Goal: Information Seeking & Learning: Learn about a topic

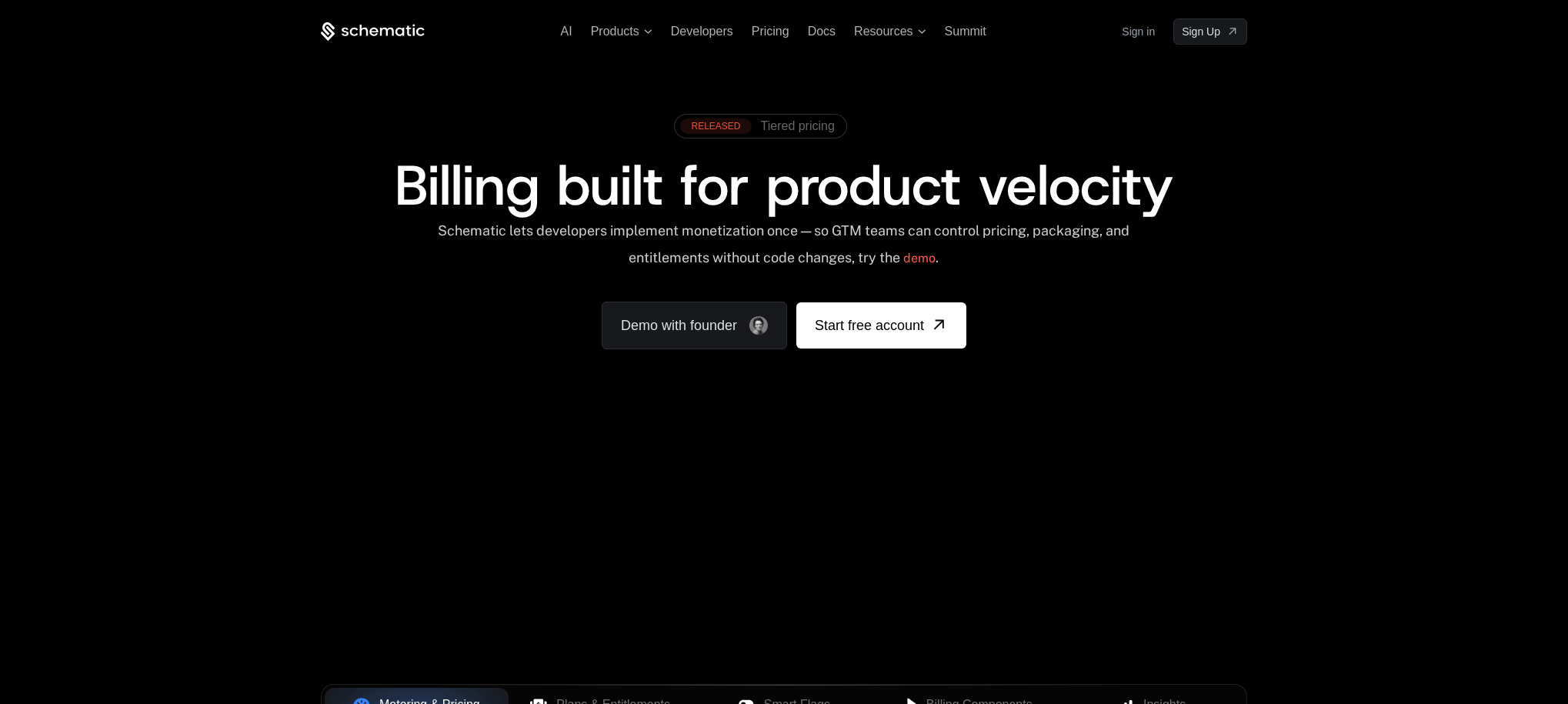
click at [786, 128] on span "Tiered pricing" at bounding box center [797, 126] width 74 height 14
click at [619, 36] on span "Products" at bounding box center [615, 31] width 49 height 14
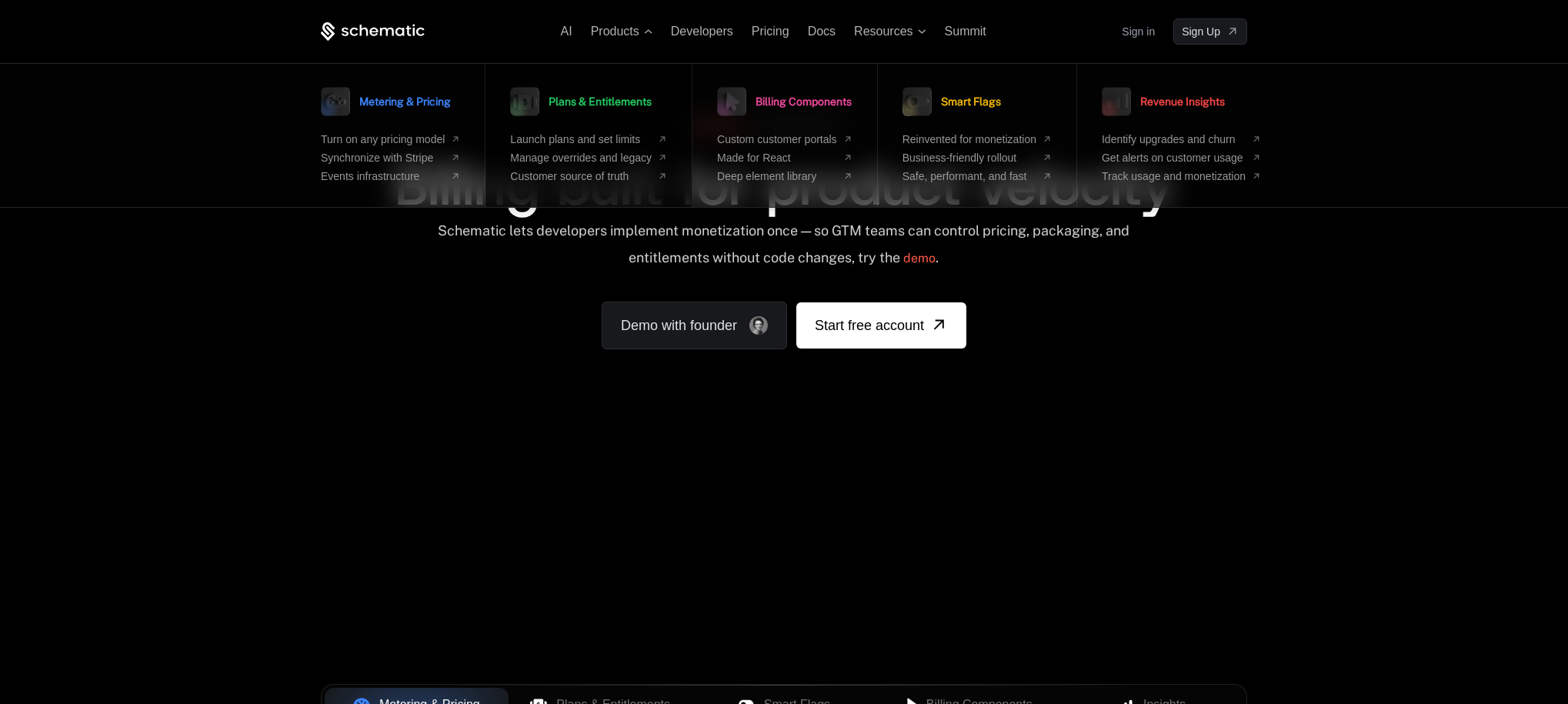
click at [593, 94] on link "Plans & Entitlements" at bounding box center [581, 101] width 142 height 38
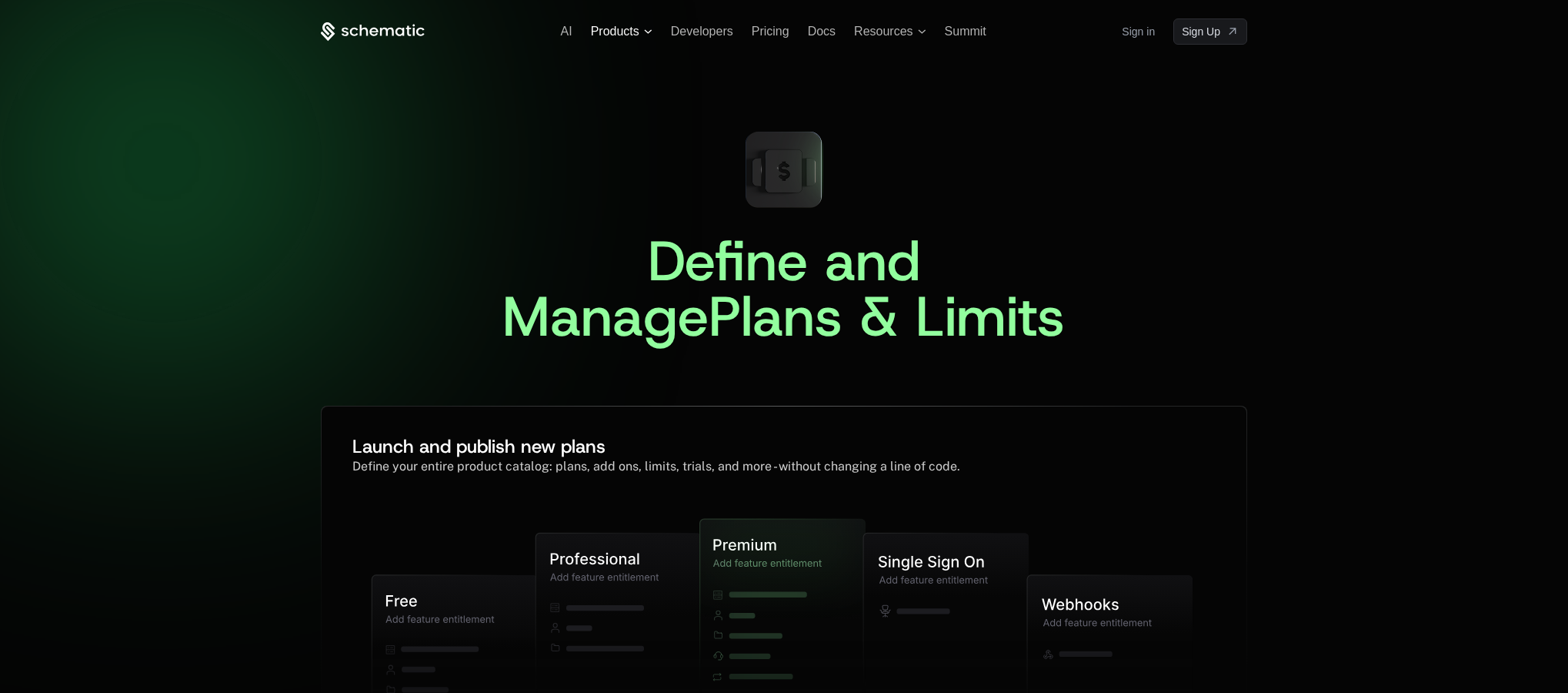
click at [634, 35] on span "Products" at bounding box center [615, 31] width 49 height 14
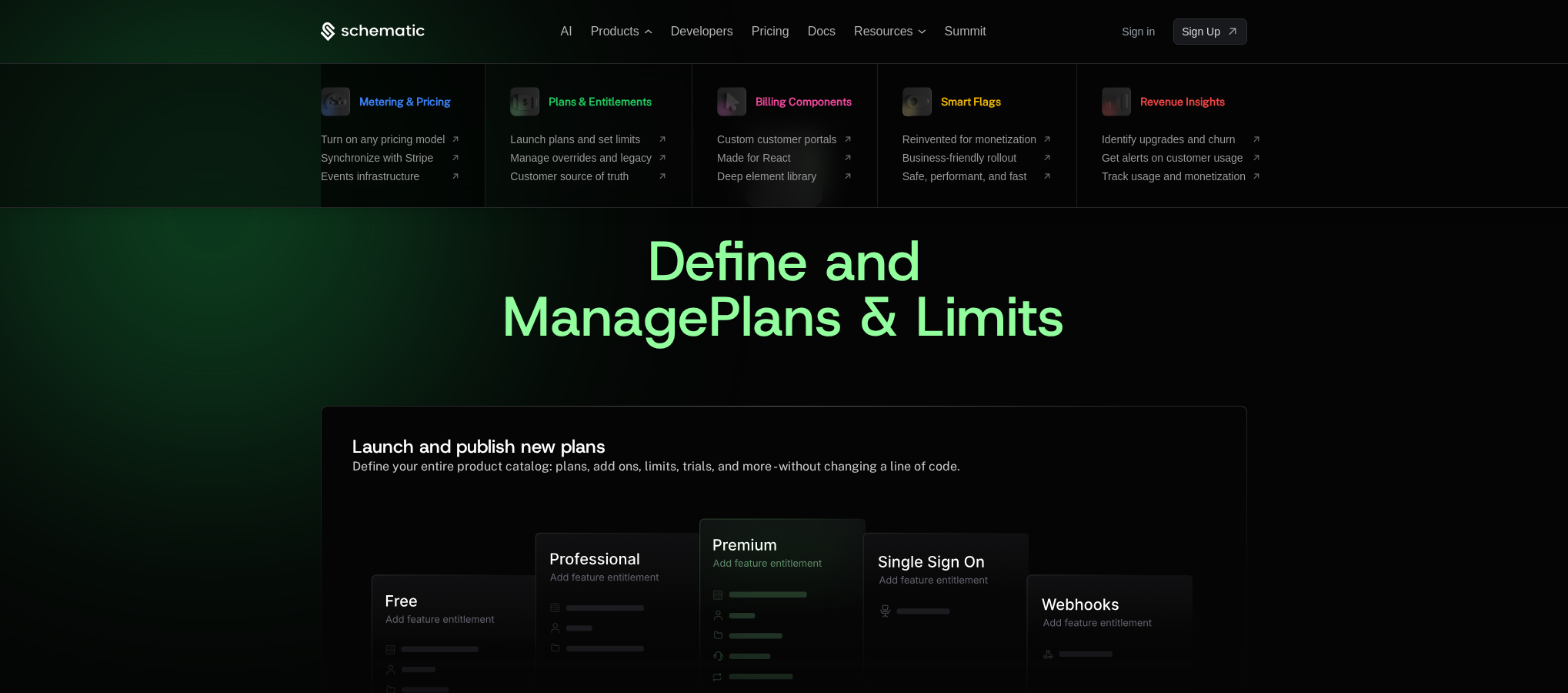
click at [433, 106] on span "Metering & Pricing" at bounding box center [405, 102] width 91 height 11
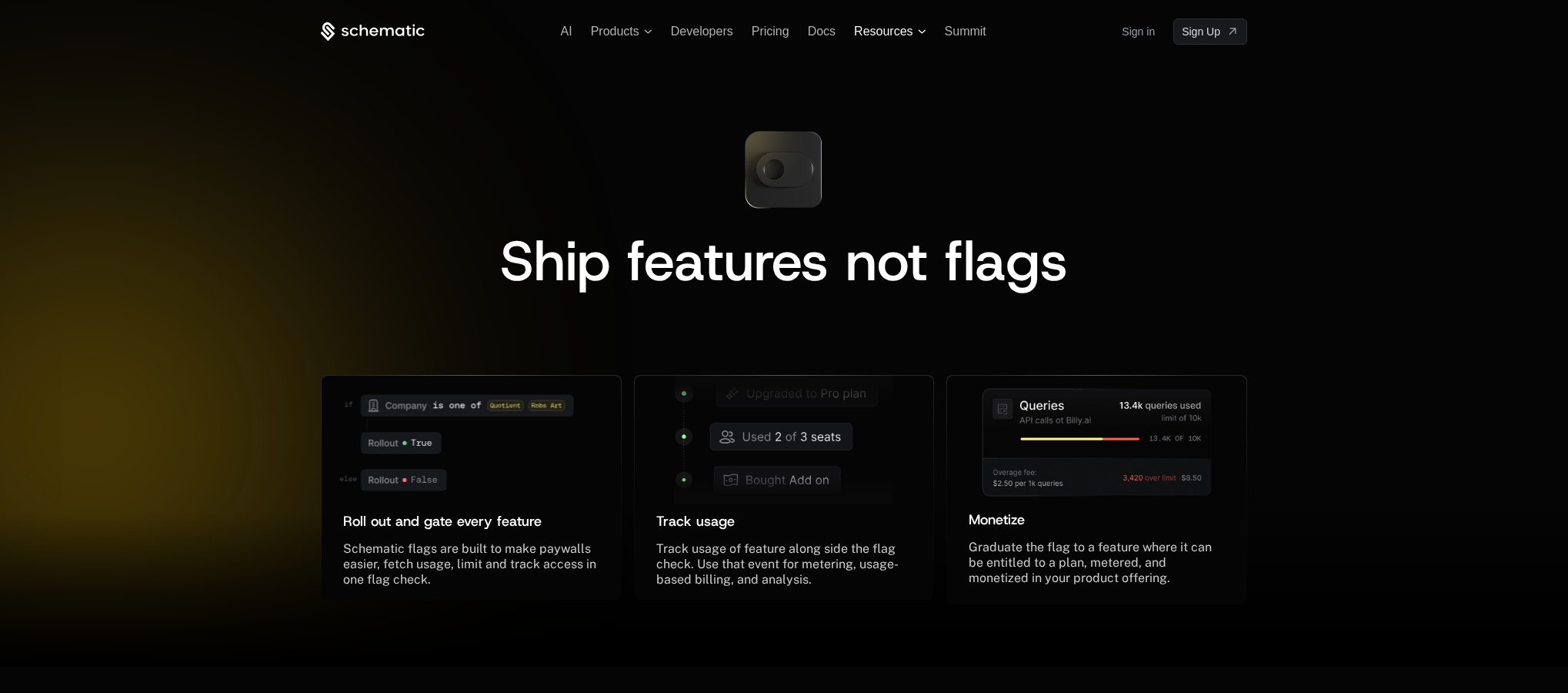
click at [884, 29] on span "Resources" at bounding box center [883, 31] width 59 height 14
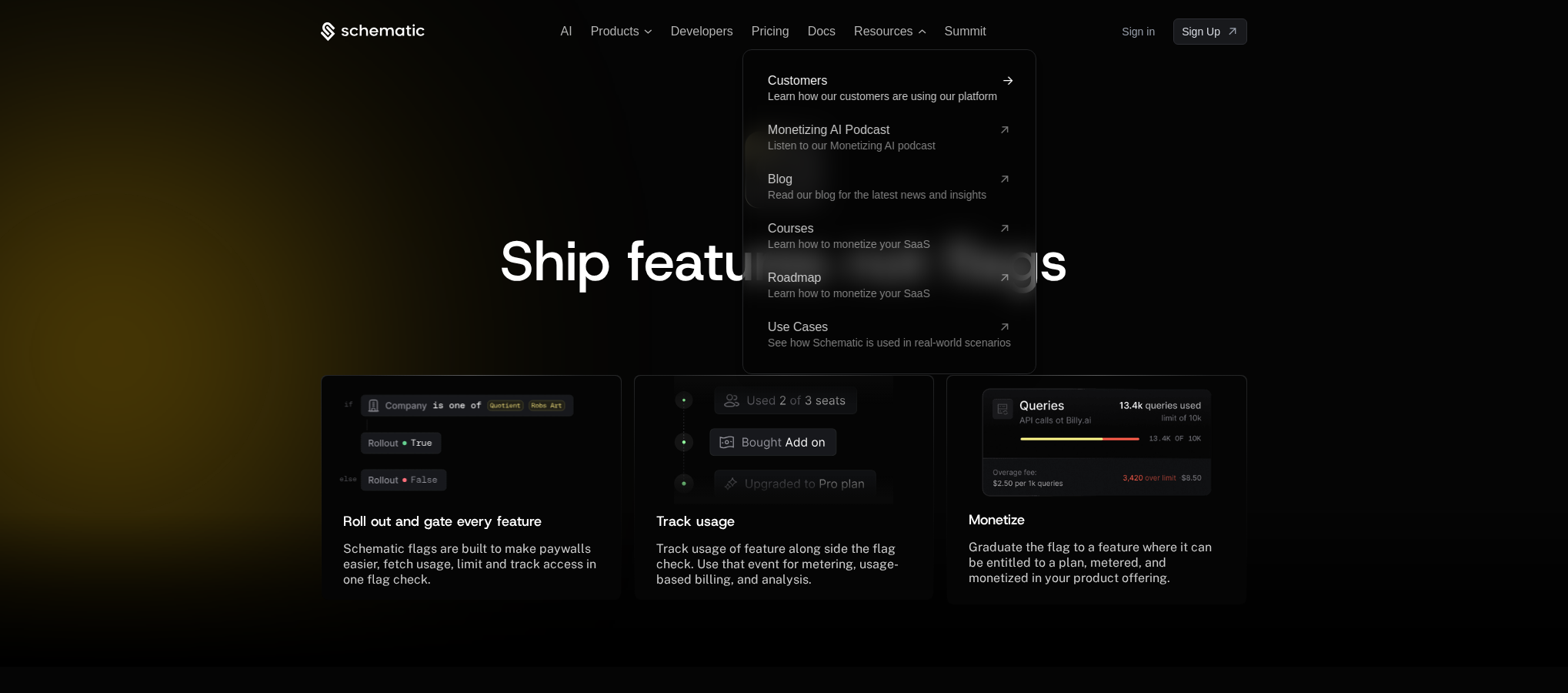
click at [828, 89] on link "Customers Learn how our customers are using our platform" at bounding box center [889, 89] width 244 height 28
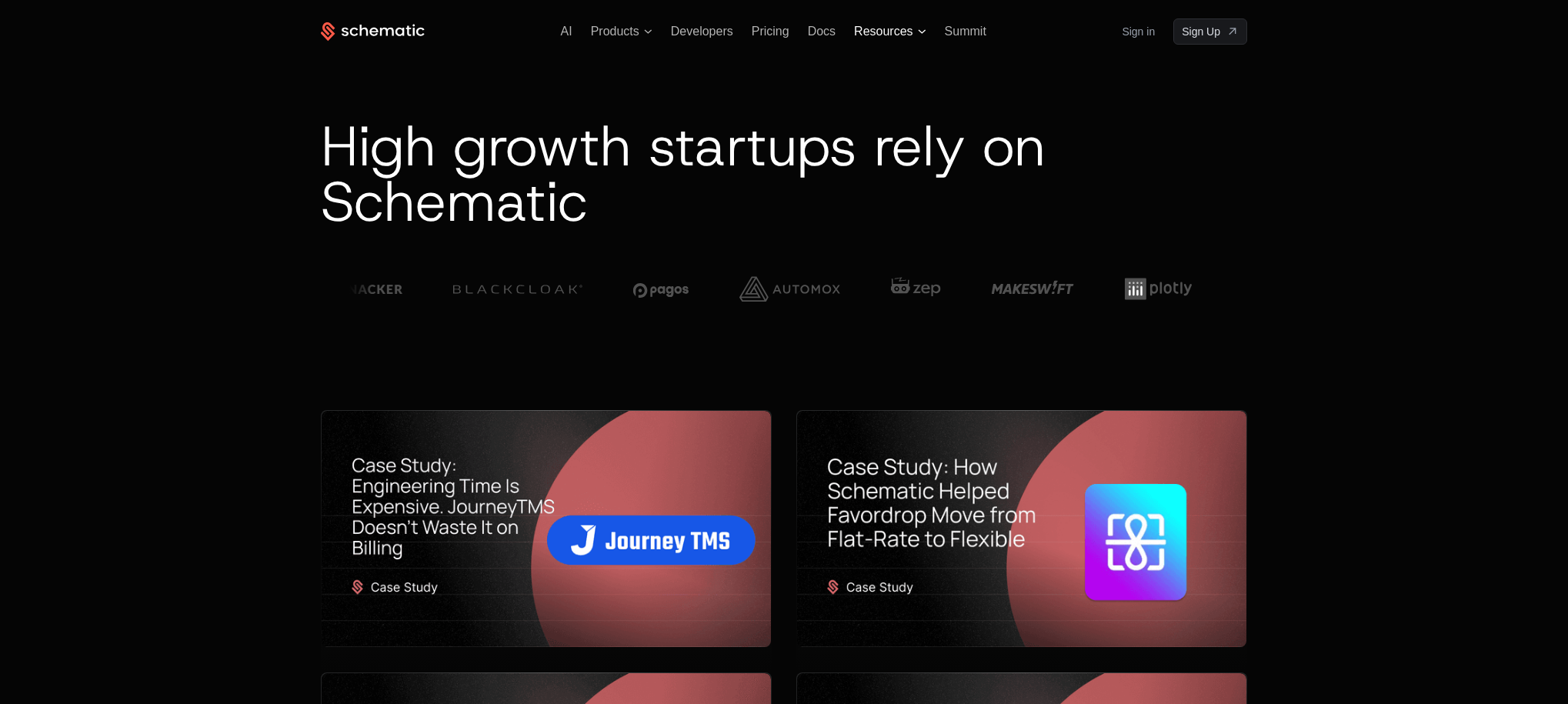
click at [889, 24] on span "Resources" at bounding box center [883, 31] width 59 height 14
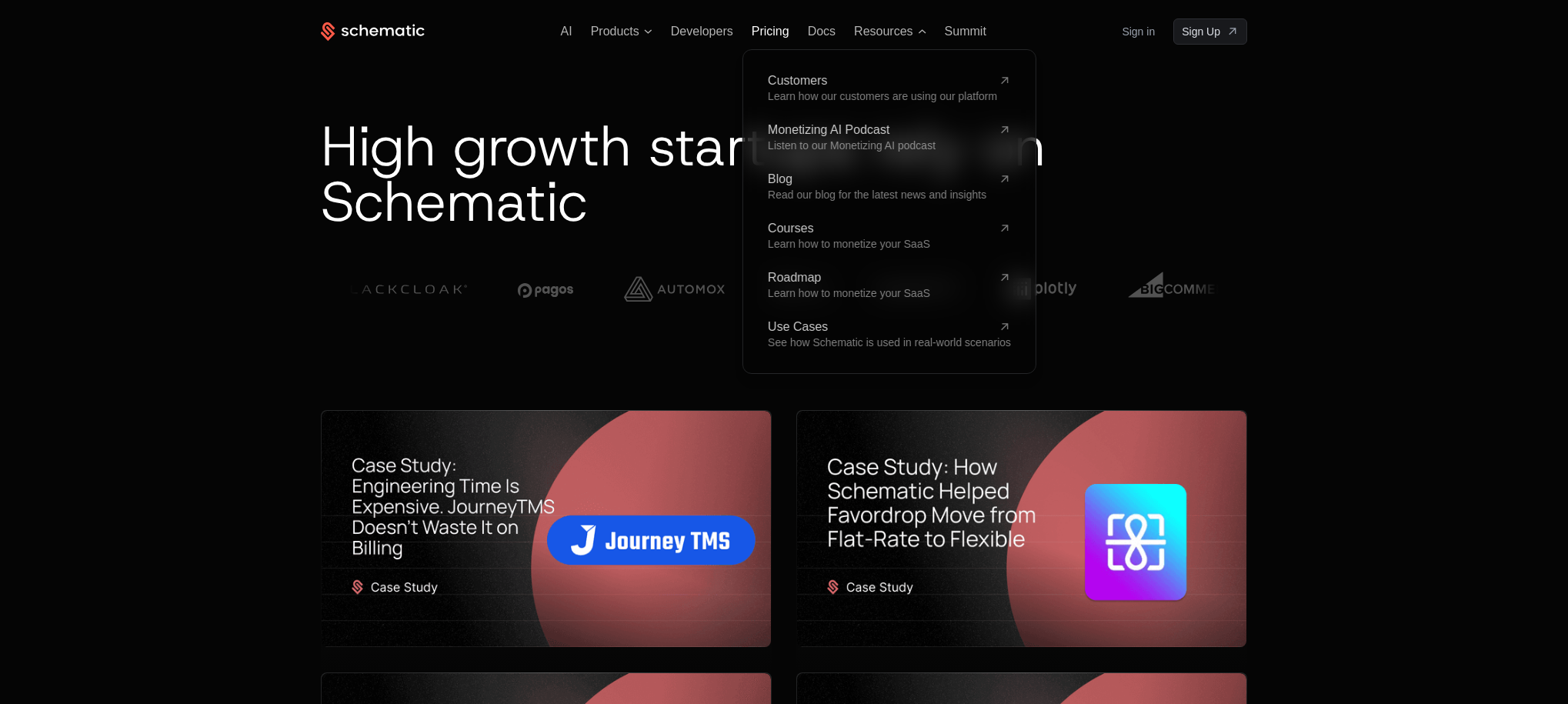
click at [776, 30] on span "Pricing" at bounding box center [771, 31] width 37 height 13
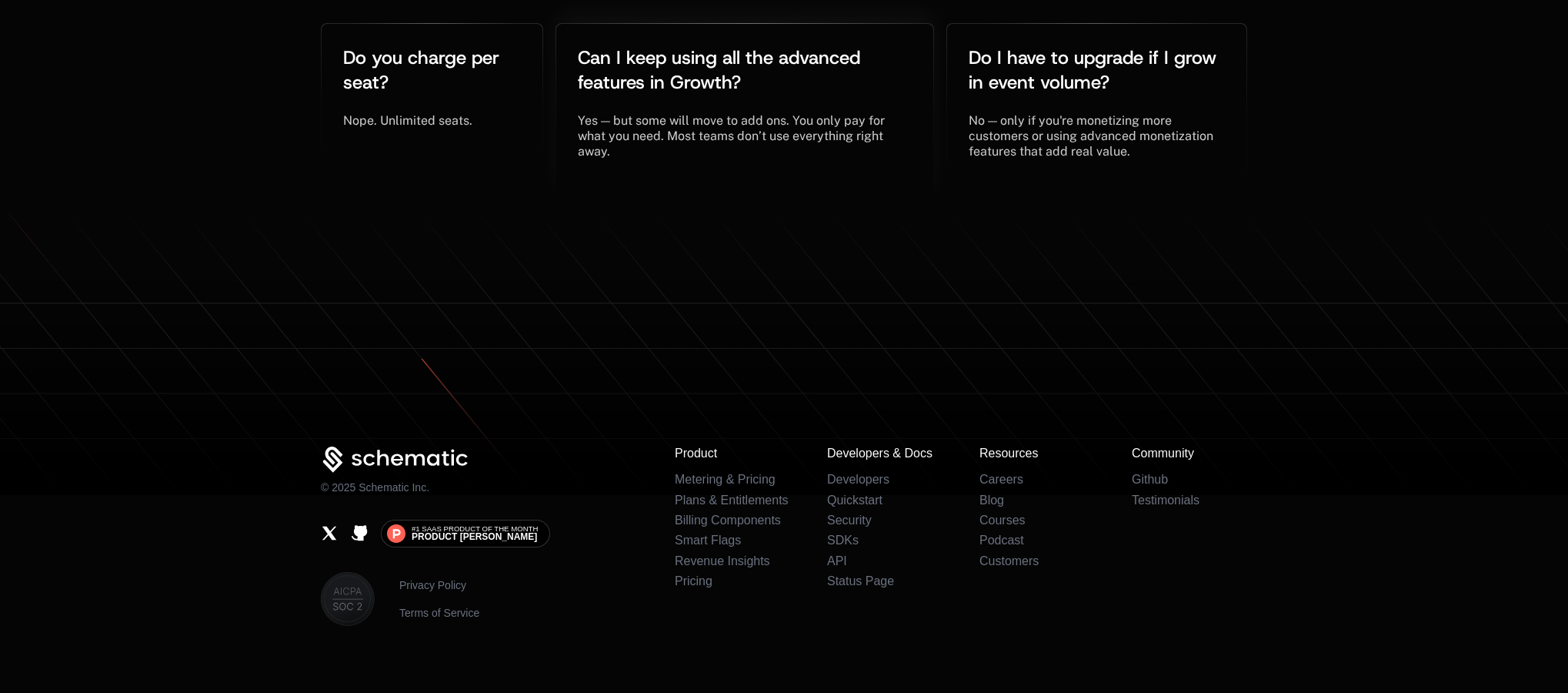
scroll to position [3477, 0]
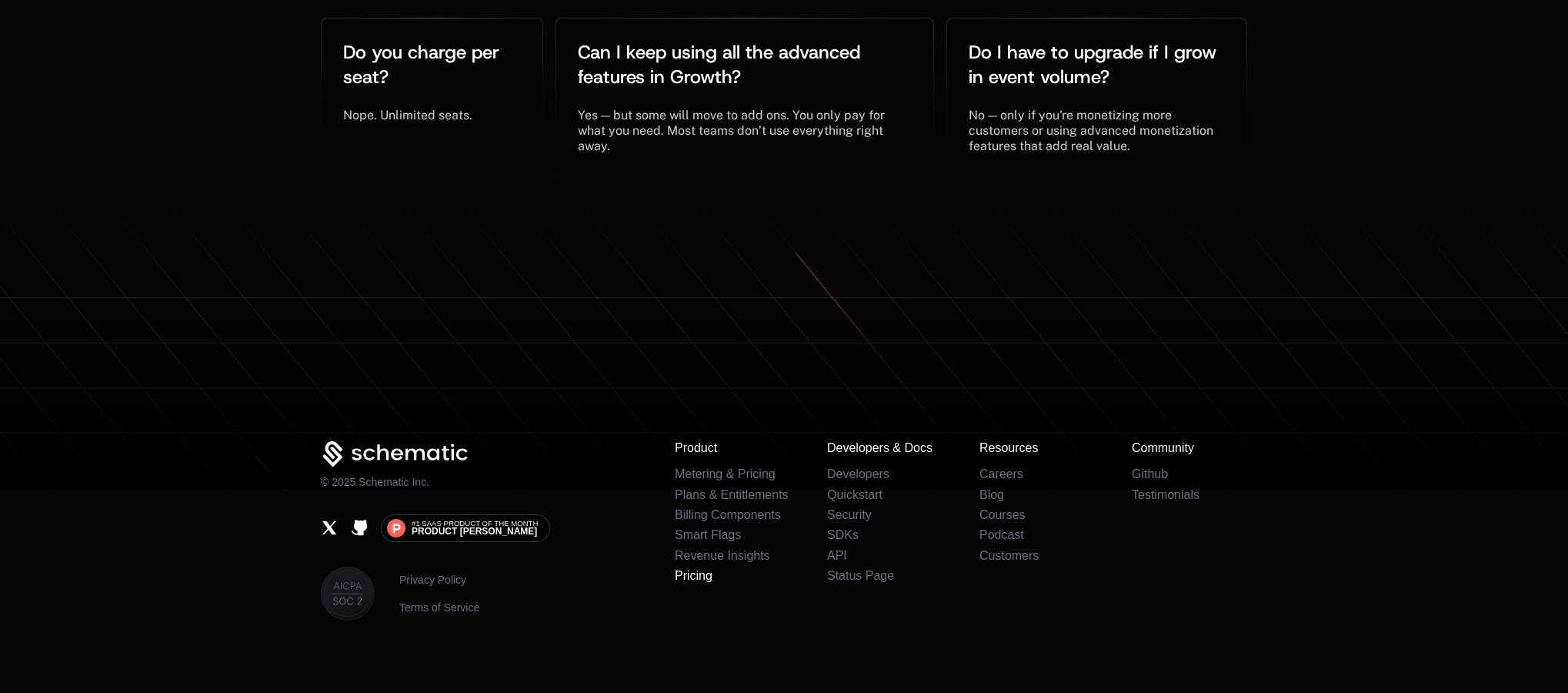
click at [679, 569] on link "Pricing" at bounding box center [693, 575] width 37 height 13
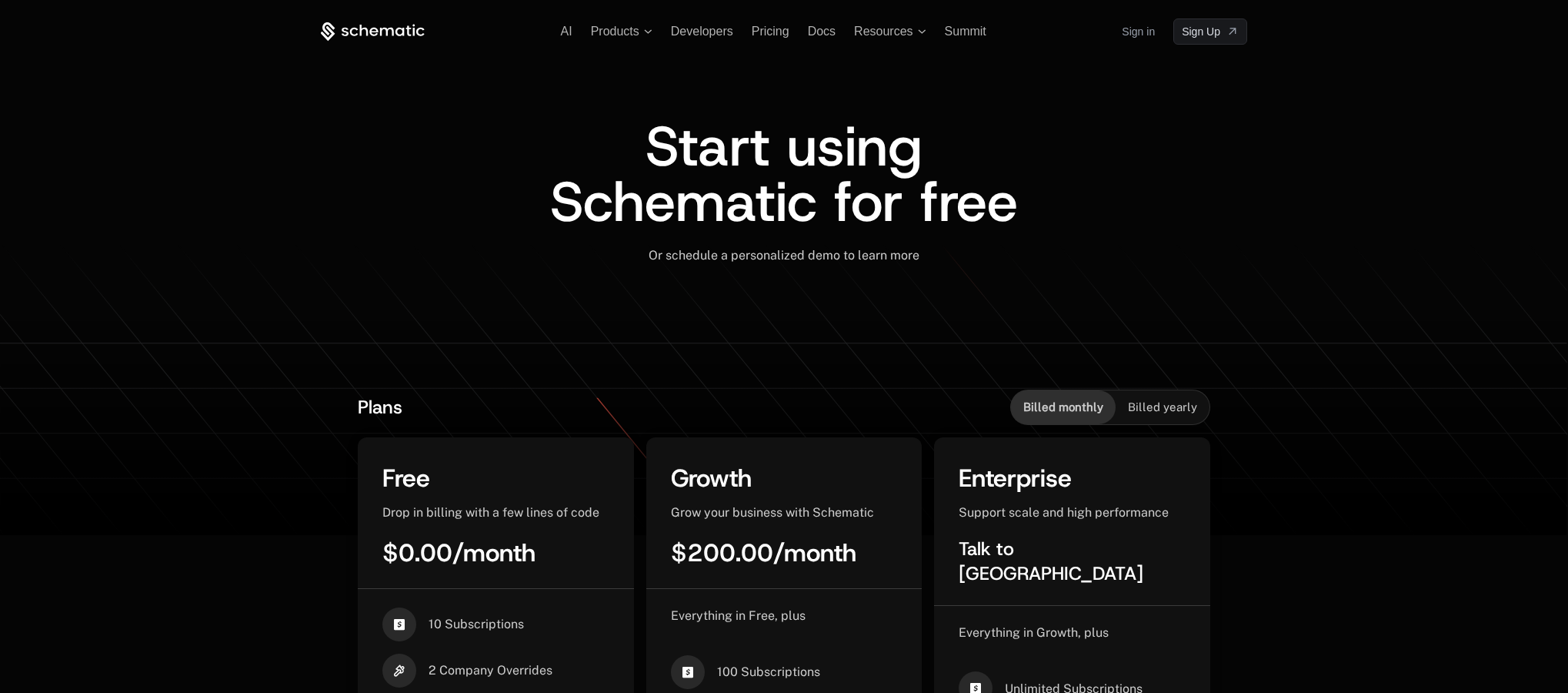
click at [603, 22] on div "AI Products Developers Pricing Docs Resources Summit Sign in Sign Up" at bounding box center [784, 32] width 927 height 26
click at [601, 29] on span "Products" at bounding box center [615, 31] width 49 height 14
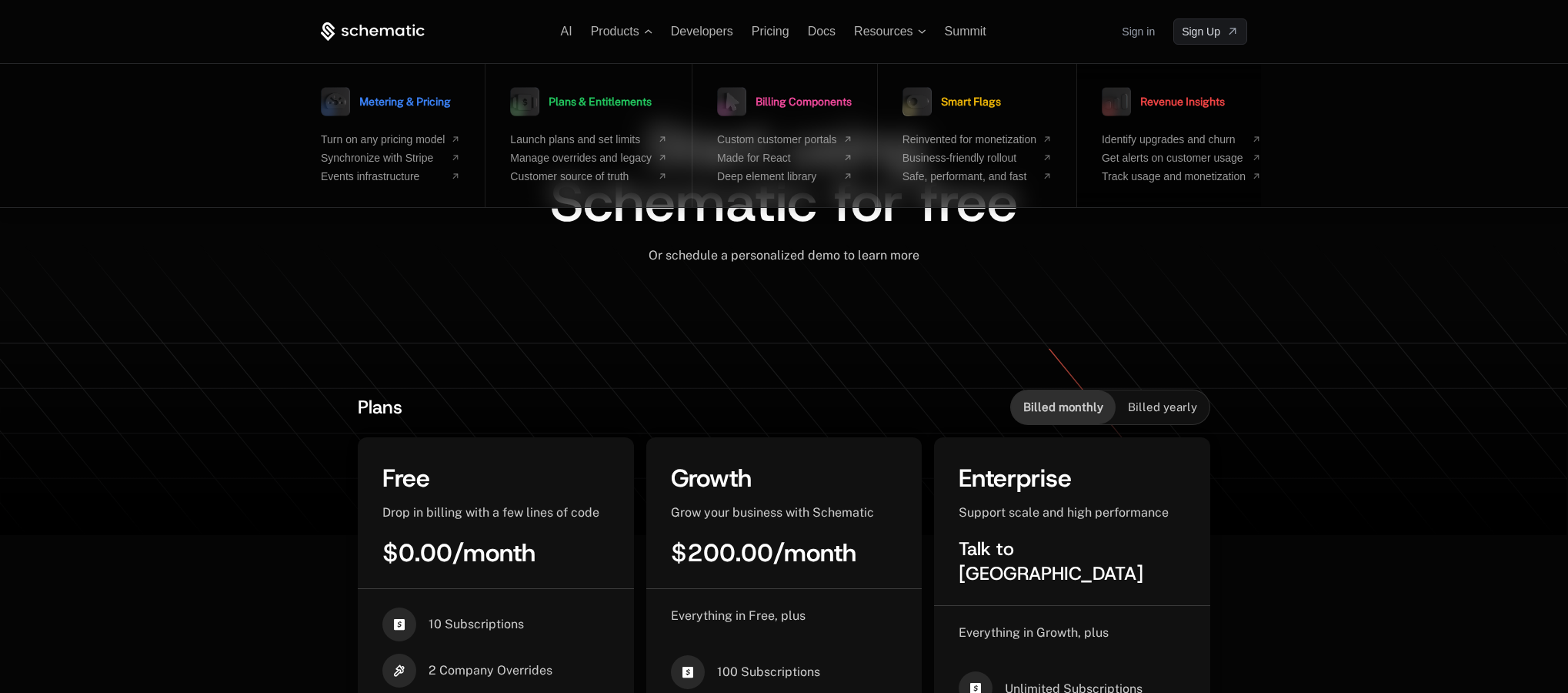
click at [1169, 98] on span "Revenue Insights" at bounding box center [1183, 102] width 85 height 11
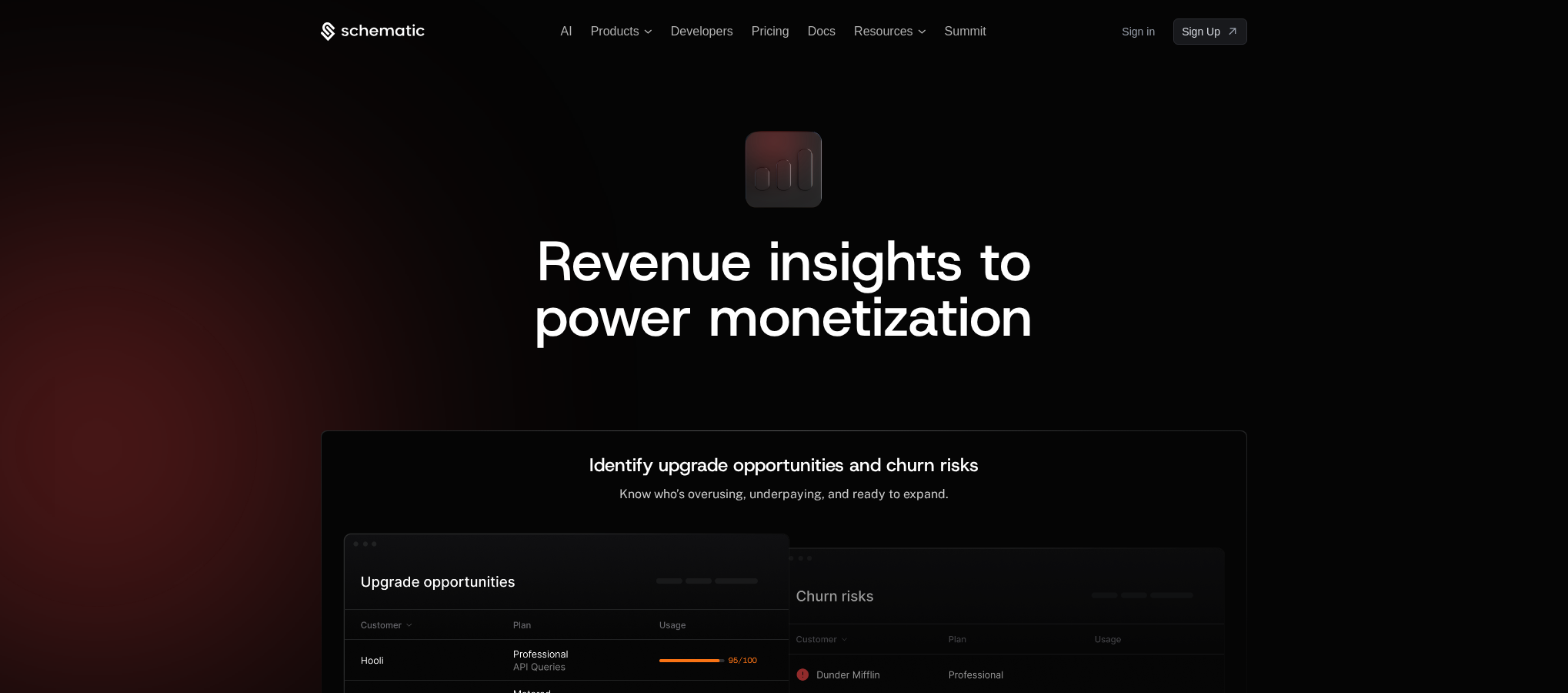
click at [903, 40] on div "AI Products Developers Pricing Docs Resources Summit Sign in Sign Up" at bounding box center [784, 32] width 927 height 26
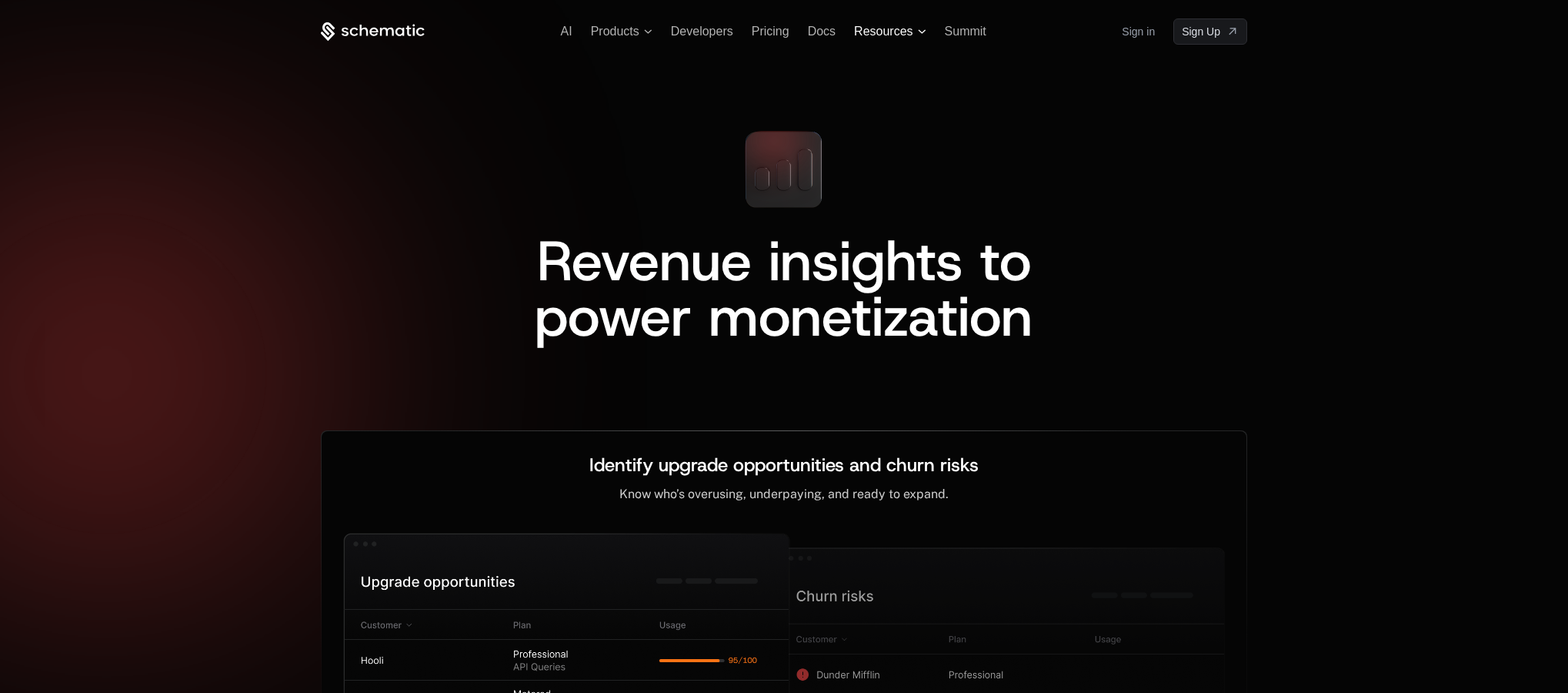
click at [902, 34] on span "Resources" at bounding box center [883, 31] width 59 height 14
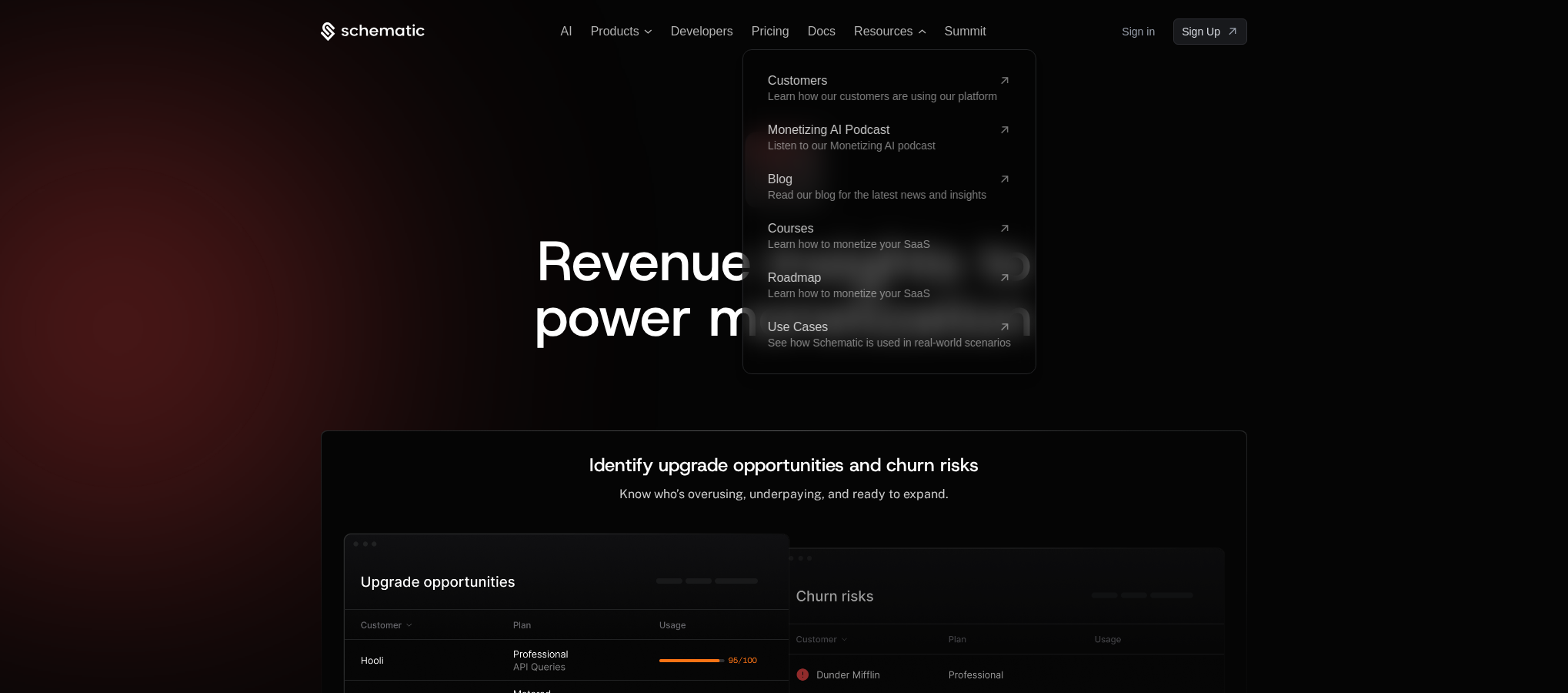
click at [889, 38] on div "AI Products Developers Pricing Docs Resources Customers Learn how our customers…" at bounding box center [784, 32] width 927 height 26
click at [826, 31] on span "Docs" at bounding box center [822, 31] width 28 height 13
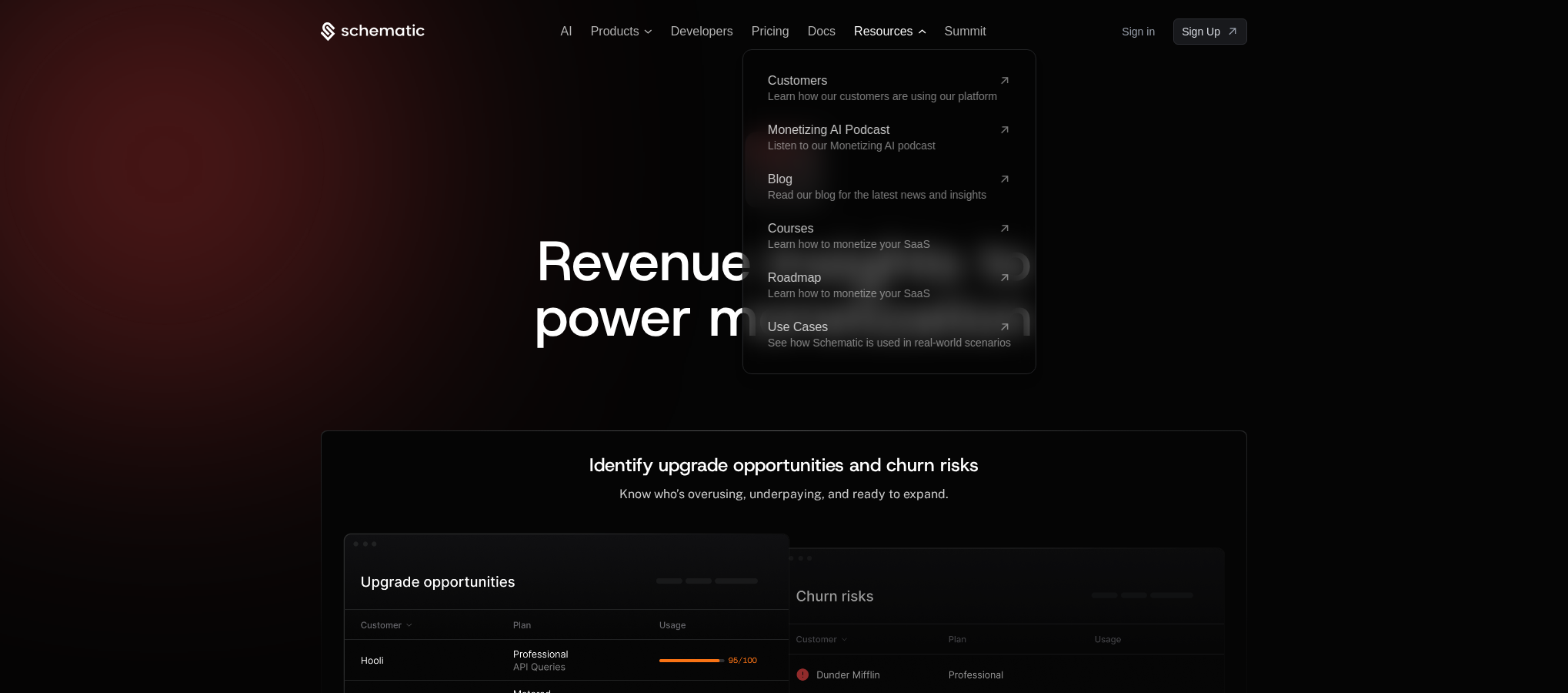
click at [912, 32] on span "Resources" at bounding box center [883, 31] width 59 height 14
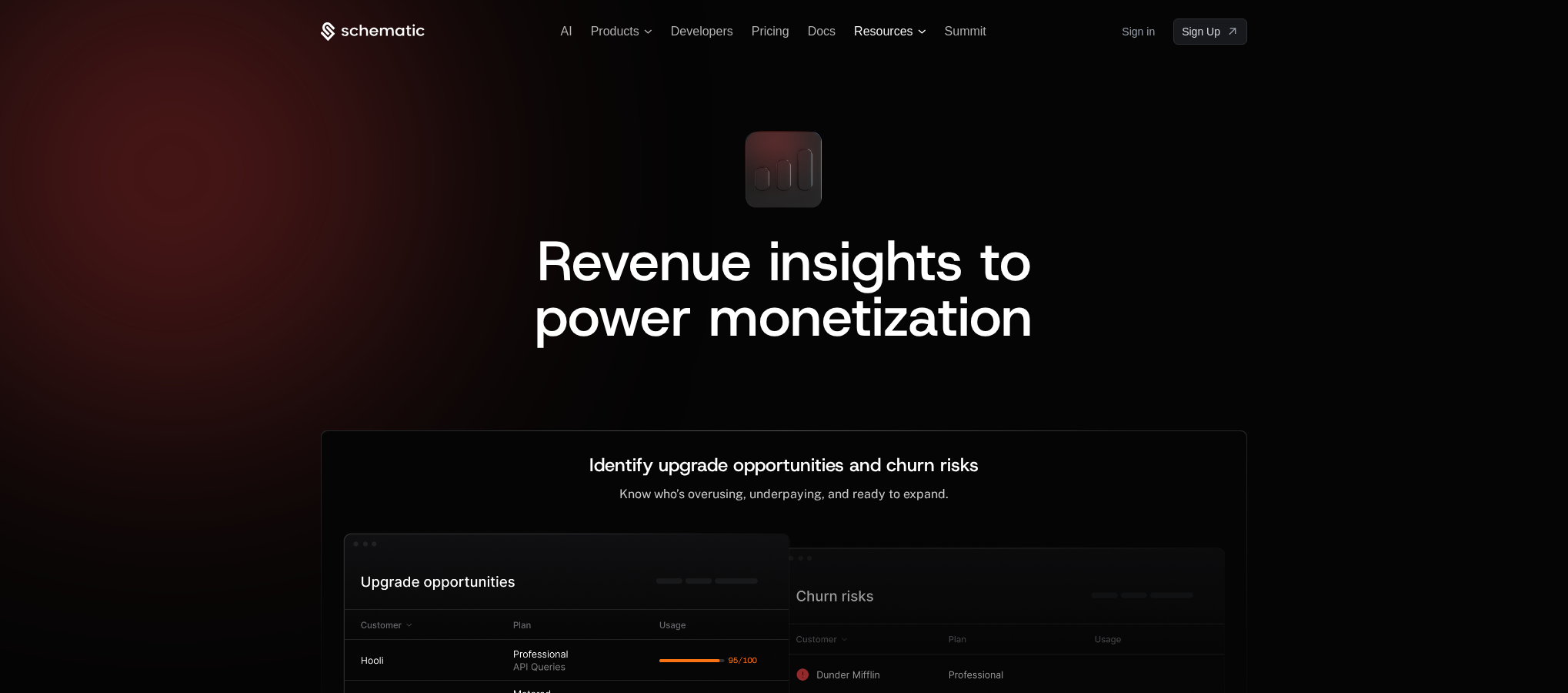
click at [912, 32] on span "Resources" at bounding box center [883, 31] width 59 height 14
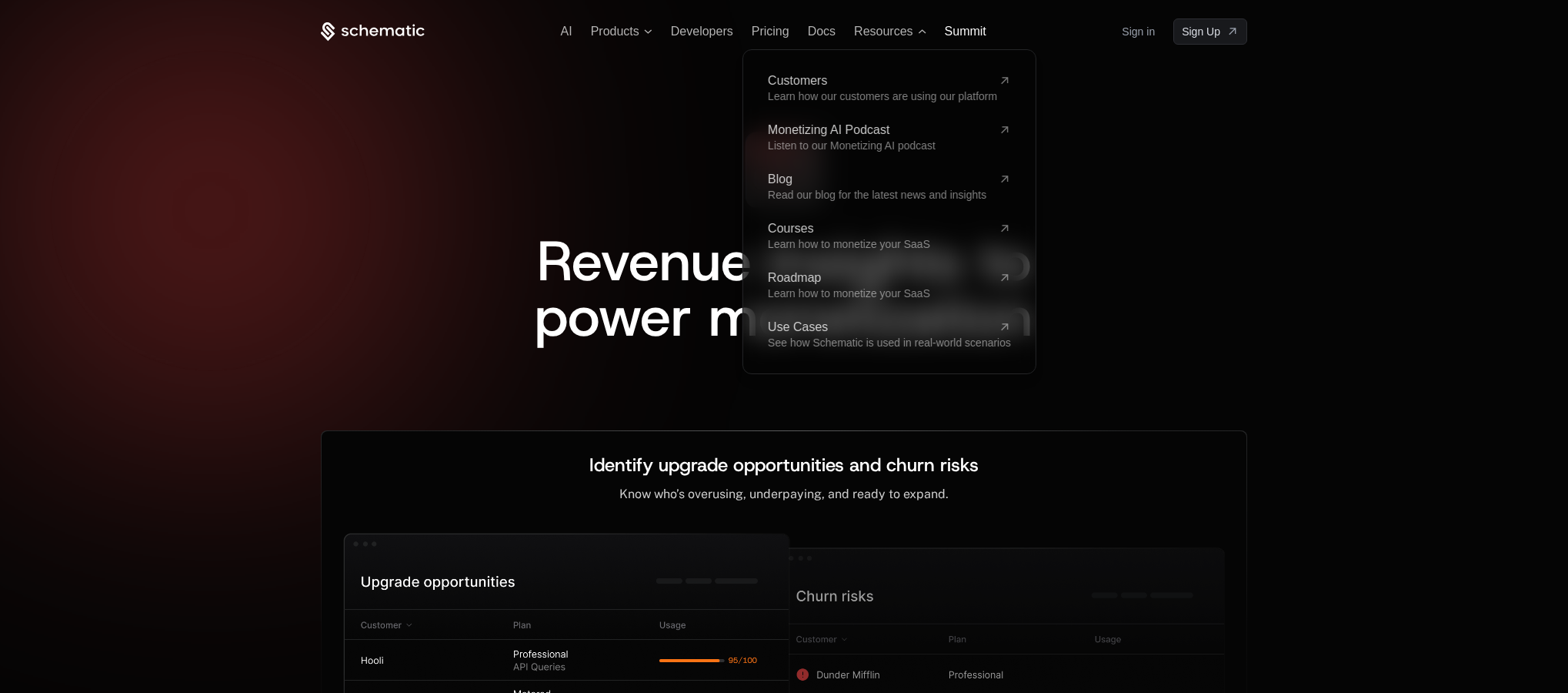
click at [966, 25] on span "Summit" at bounding box center [965, 31] width 42 height 13
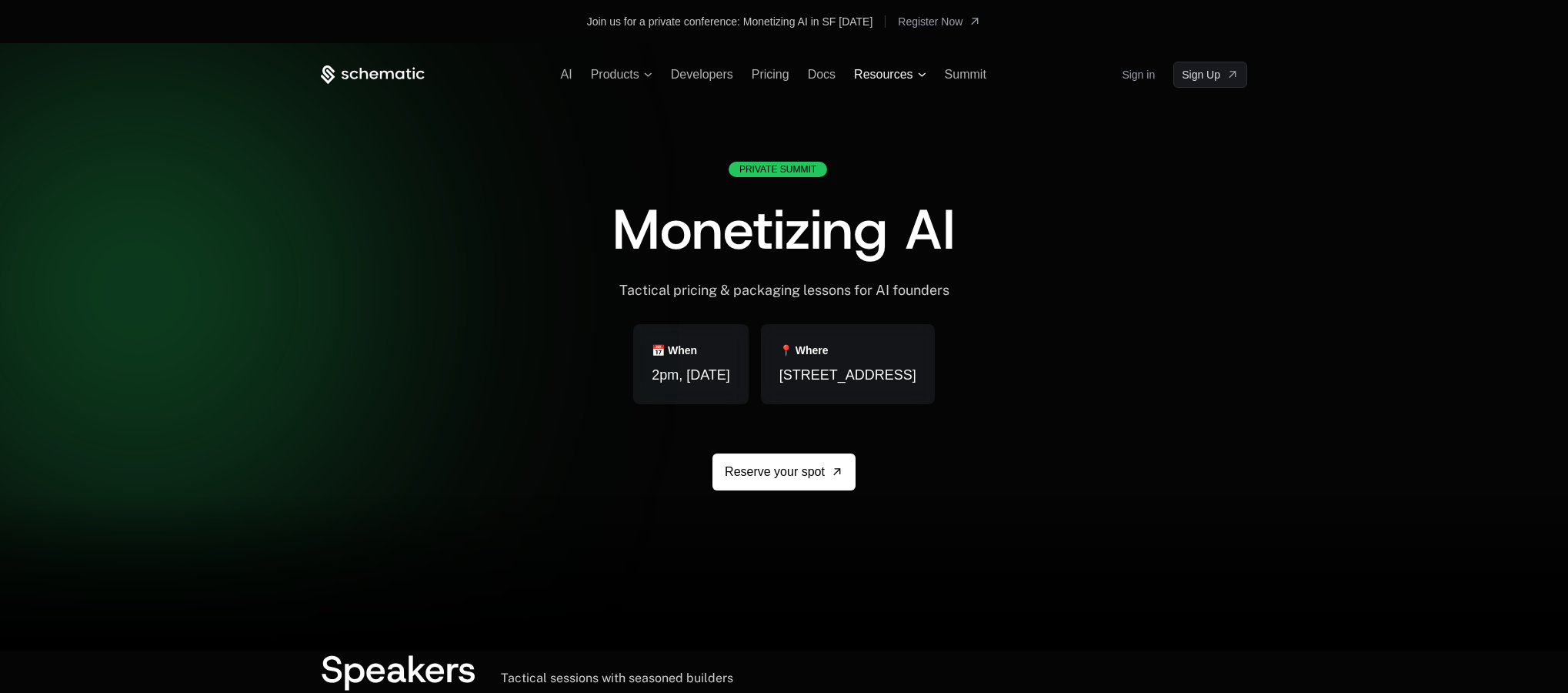
click at [880, 73] on span "Resources" at bounding box center [883, 75] width 59 height 14
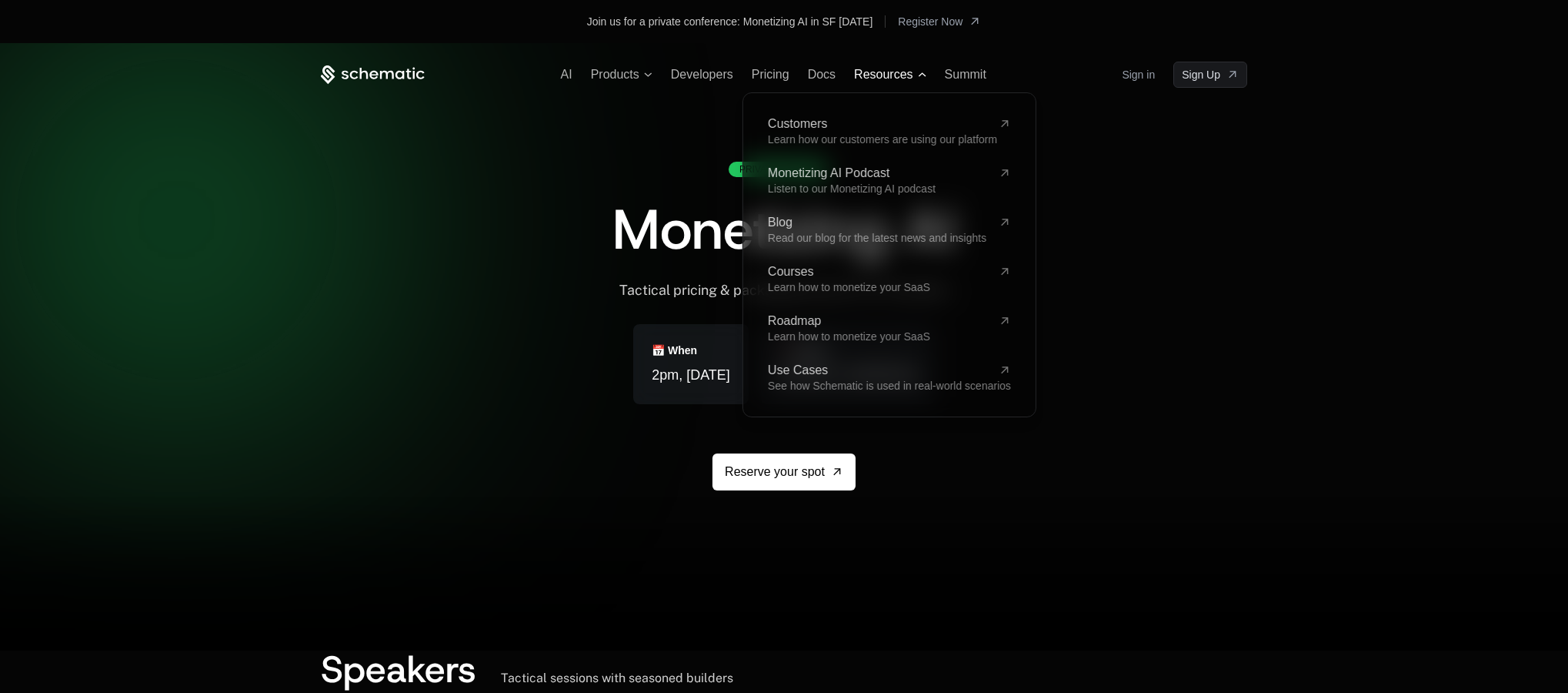
click at [890, 77] on span "Resources" at bounding box center [883, 75] width 59 height 14
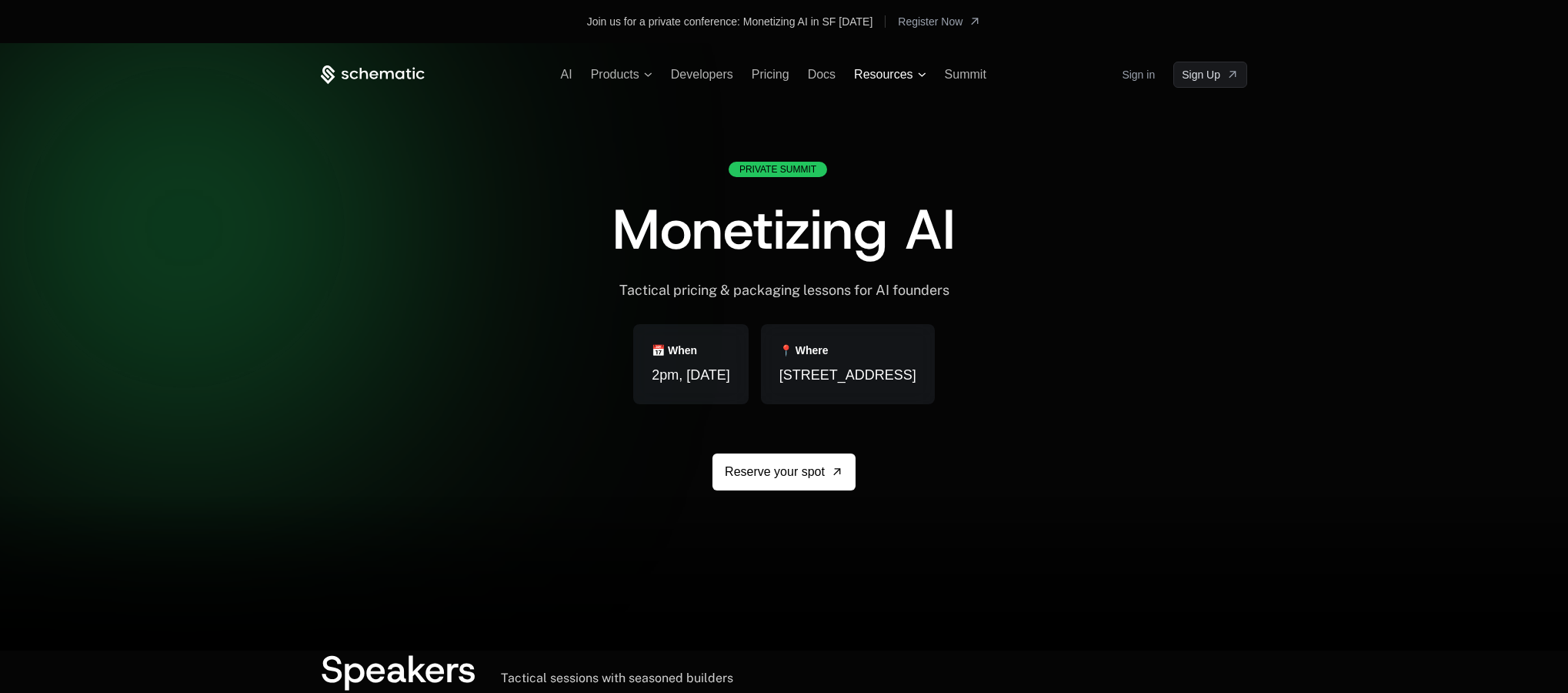
click at [888, 77] on span "Resources" at bounding box center [883, 75] width 59 height 14
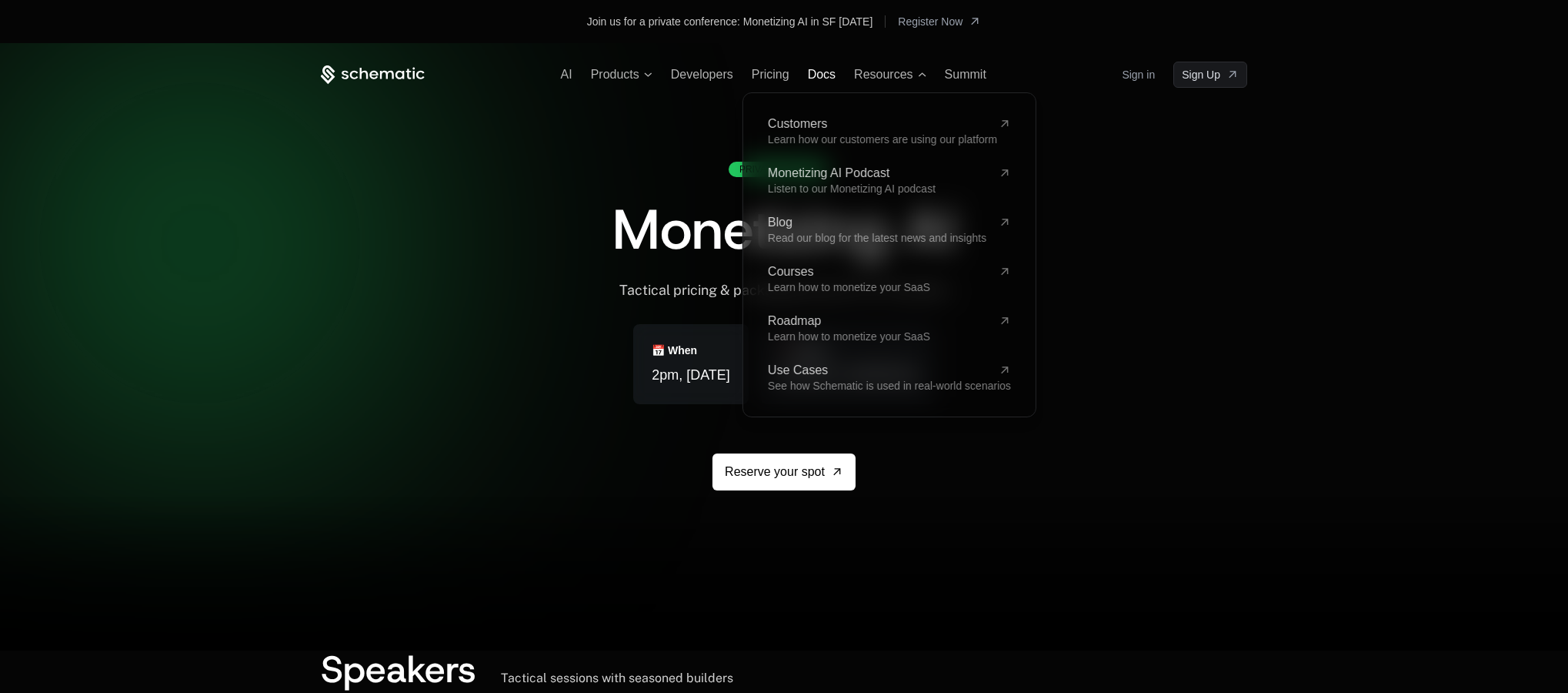
click at [818, 76] on span "Docs" at bounding box center [822, 75] width 28 height 13
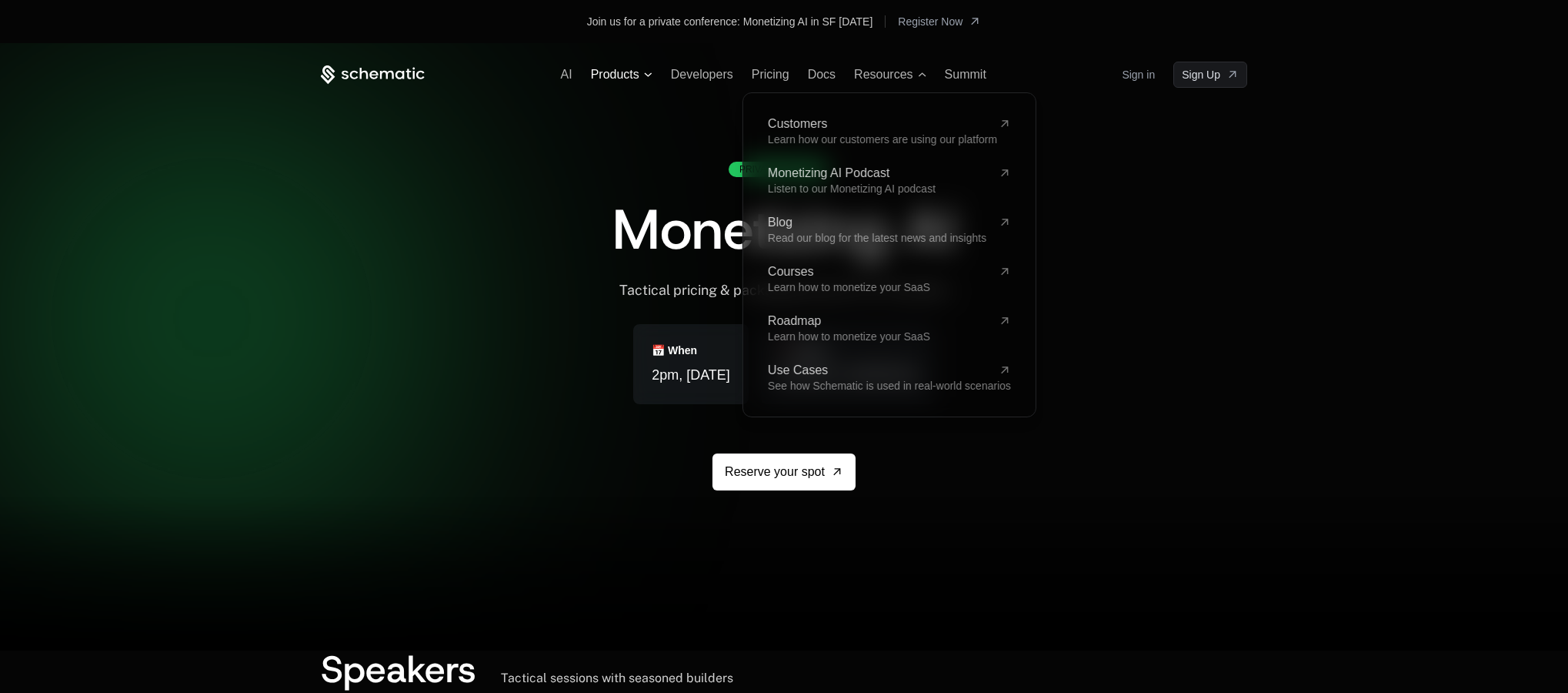
click at [650, 73] on icon at bounding box center [648, 75] width 8 height 5
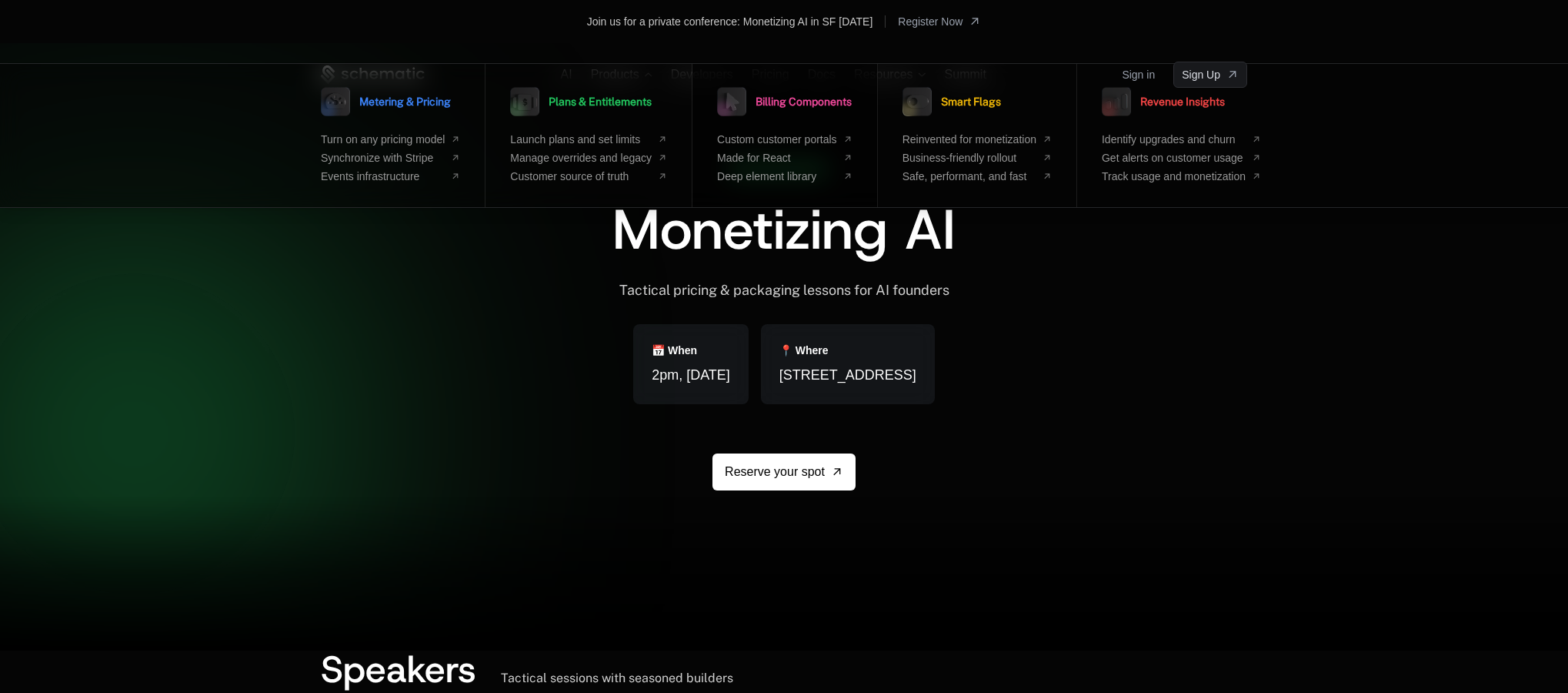
click at [797, 107] on link "Billing Components" at bounding box center [784, 101] width 134 height 38
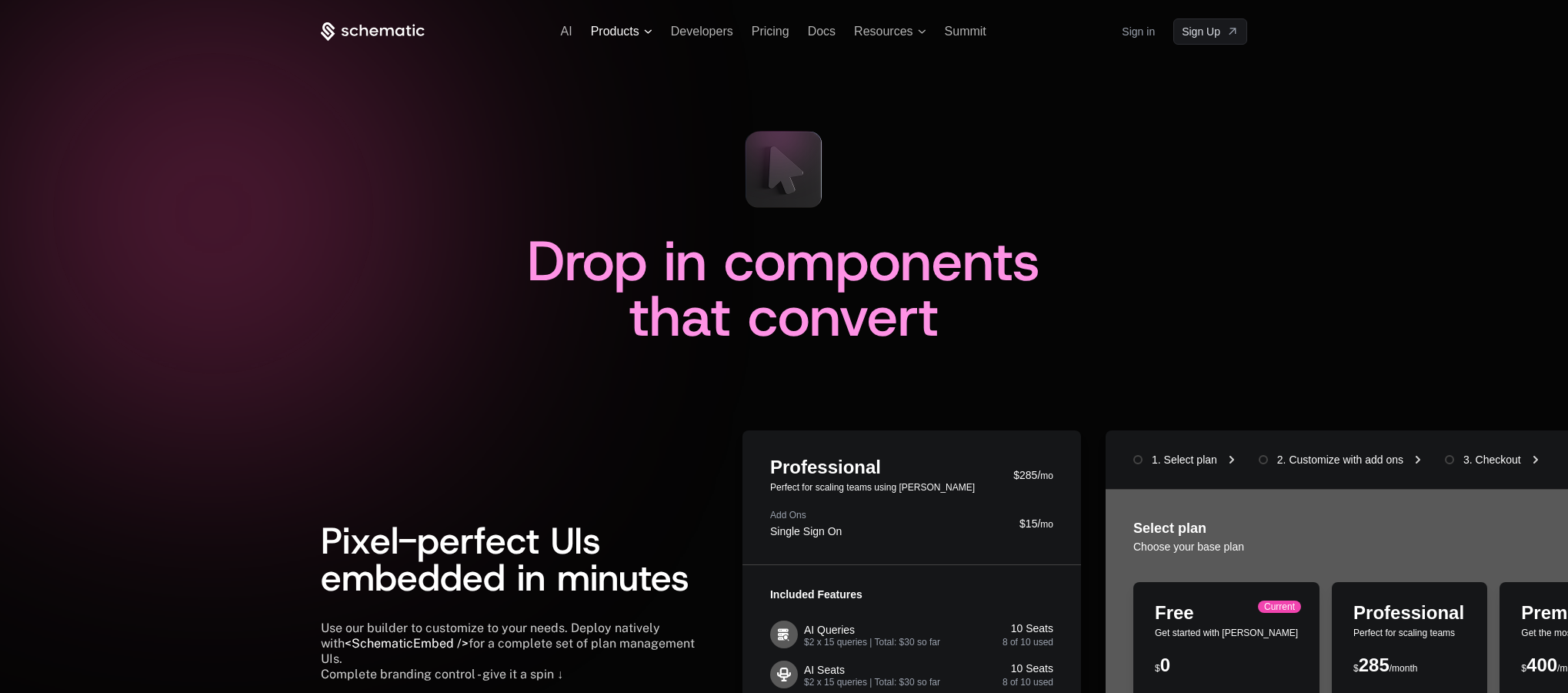
click at [623, 28] on span "Products" at bounding box center [615, 31] width 49 height 14
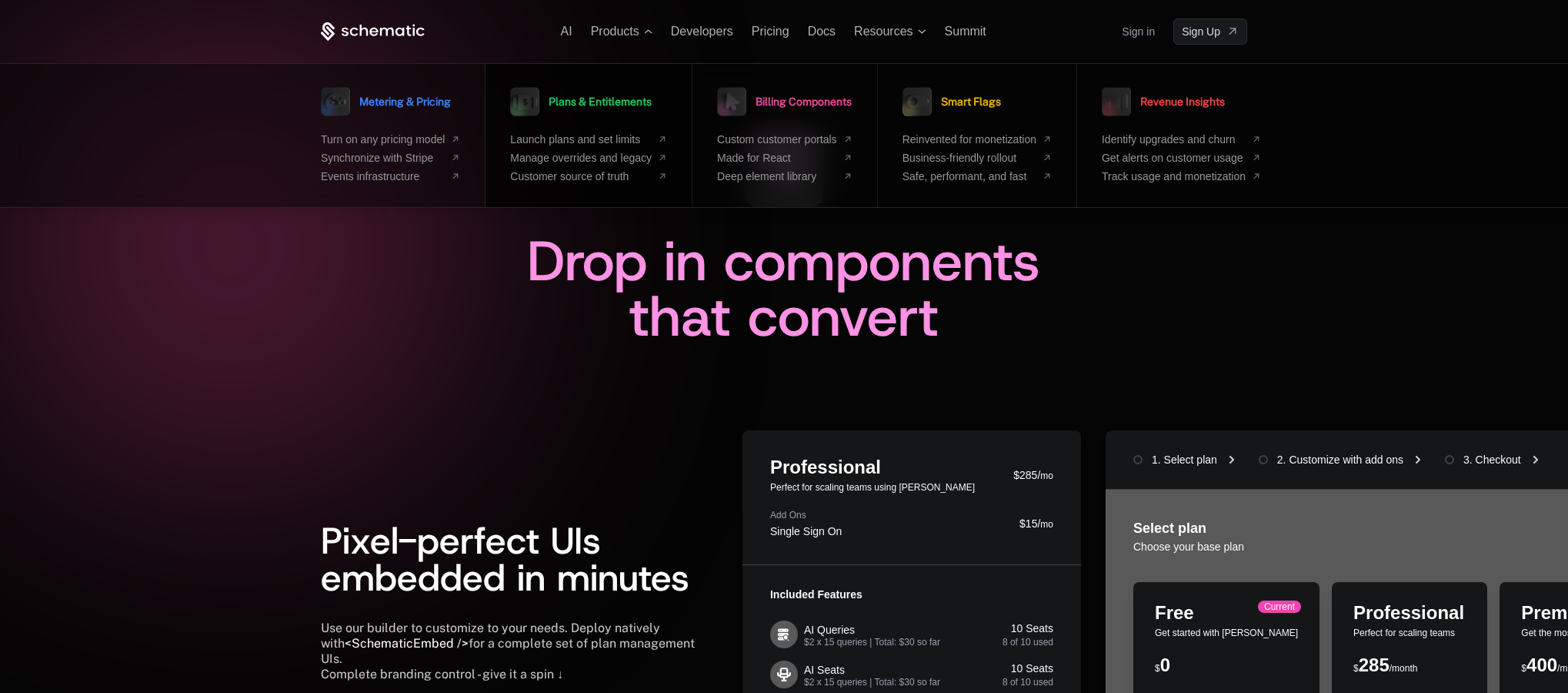
click at [636, 97] on span "Plans & Entitlements" at bounding box center [600, 102] width 103 height 11
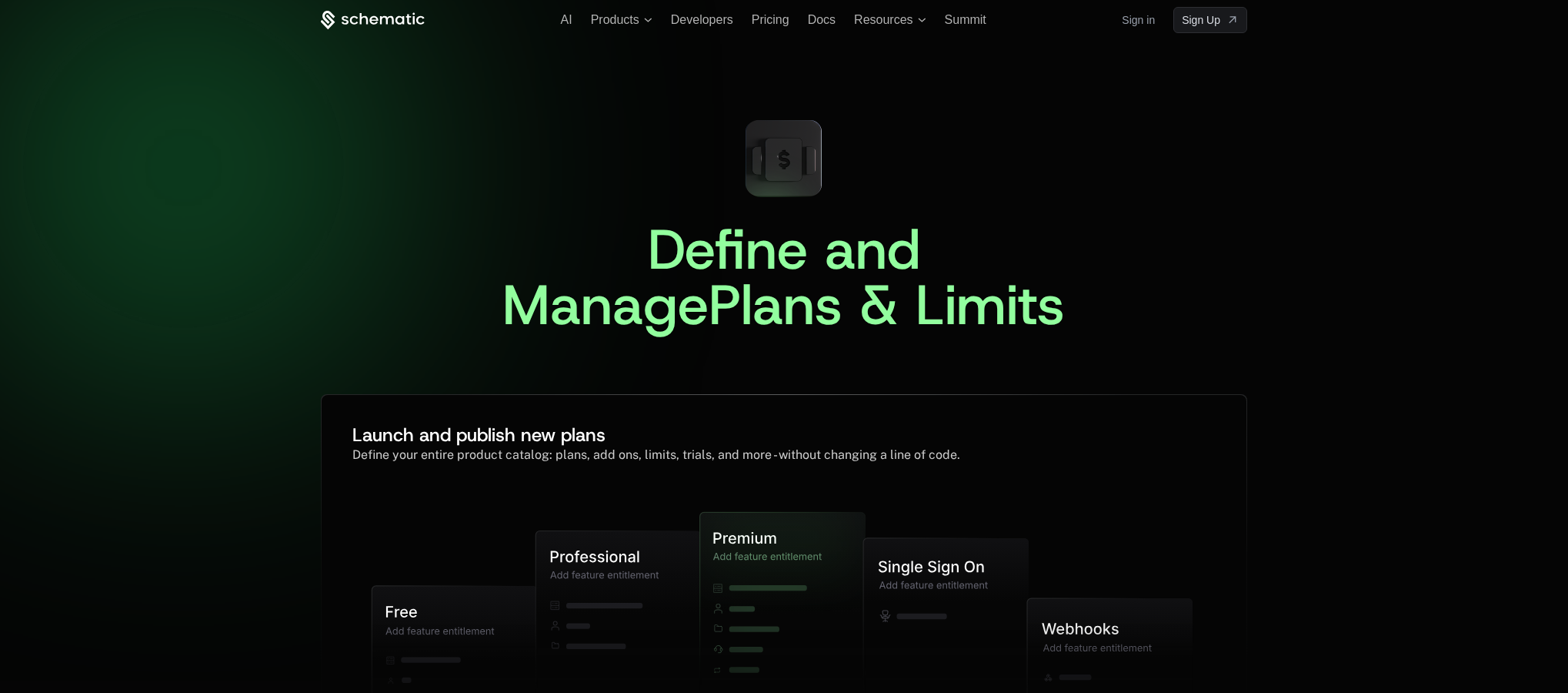
scroll to position [27, 0]
